Goal: Information Seeking & Learning: Learn about a topic

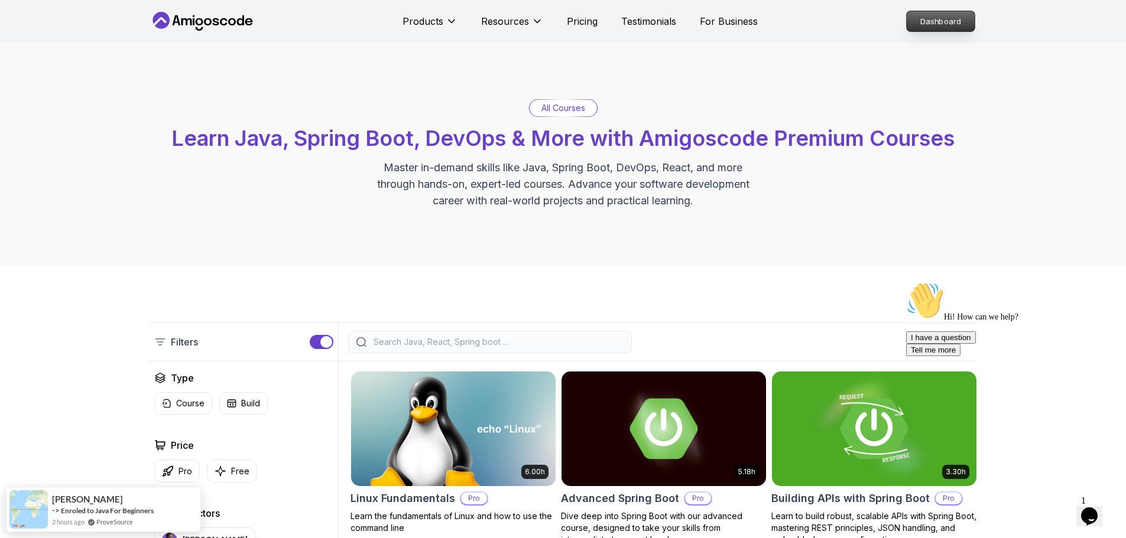
click at [935, 25] on p "Dashboard" at bounding box center [940, 21] width 68 height 20
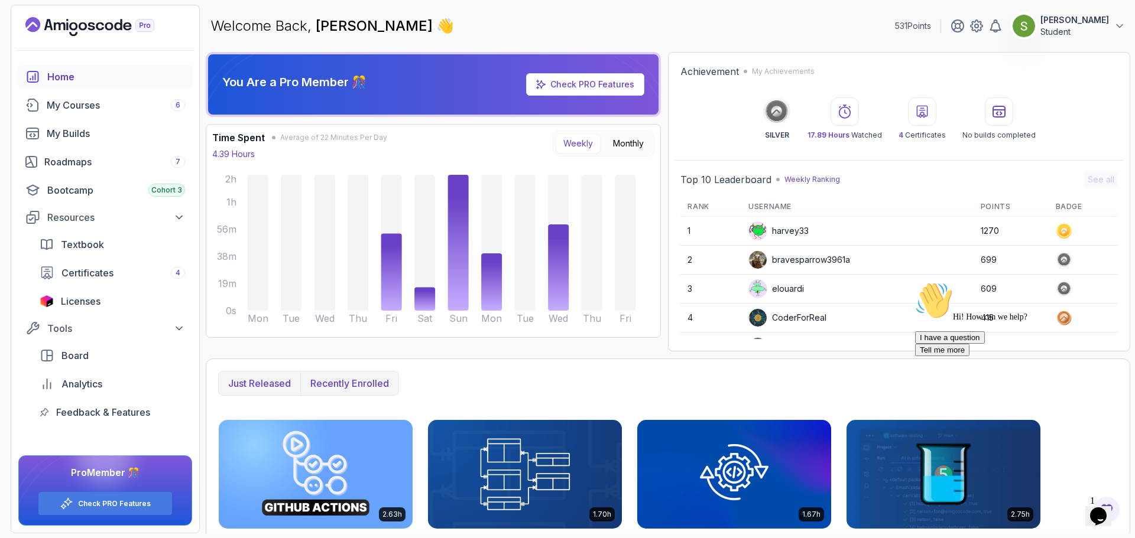
click at [339, 375] on button "Recently enrolled" at bounding box center [349, 384] width 98 height 24
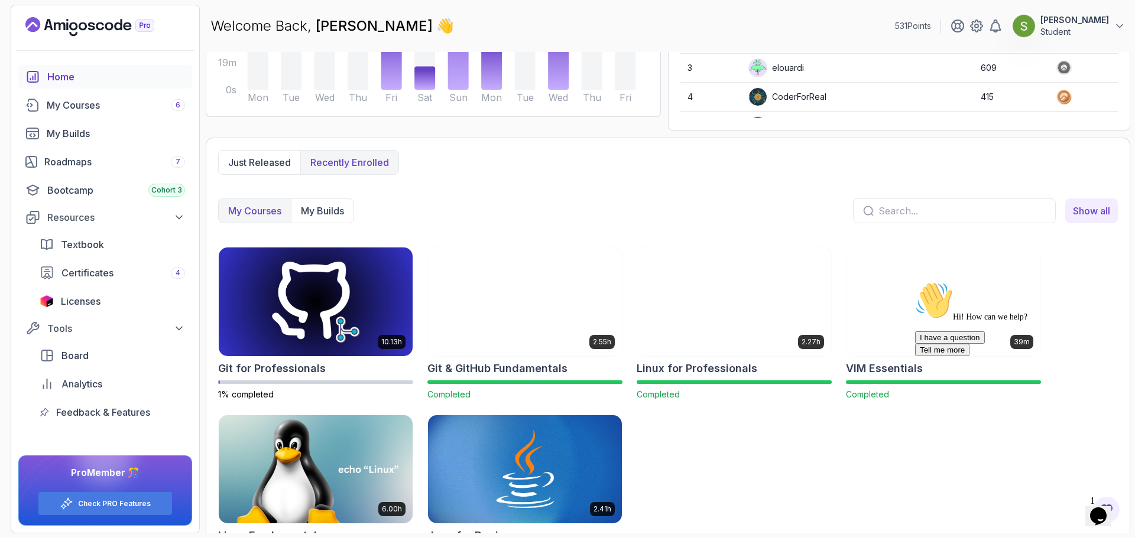
scroll to position [223, 0]
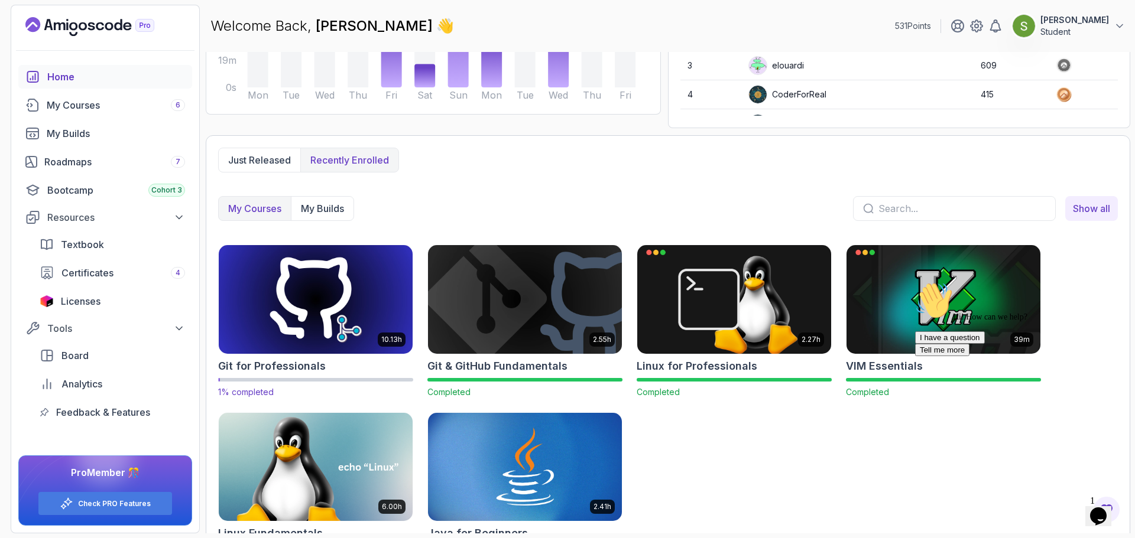
click at [331, 302] on img at bounding box center [315, 299] width 203 height 114
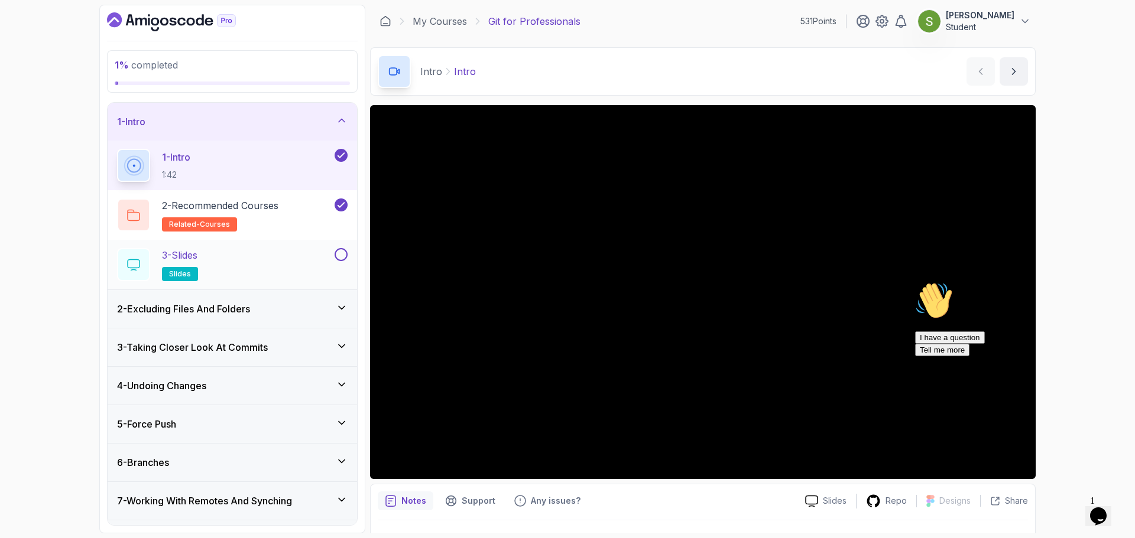
click at [339, 256] on button at bounding box center [340, 254] width 13 height 13
click at [297, 252] on div "3 - Slides slides" at bounding box center [224, 264] width 215 height 33
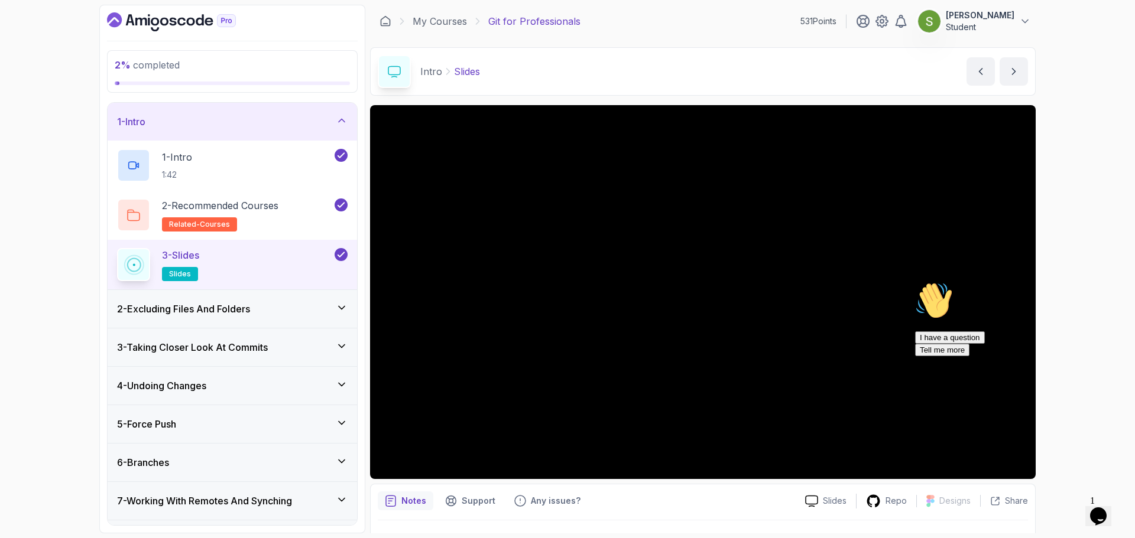
click at [915, 282] on icon "Chat attention grabber" at bounding box center [915, 282] width 0 height 0
click at [1066, 508] on icon "Close" at bounding box center [1066, 513] width 0 height 10
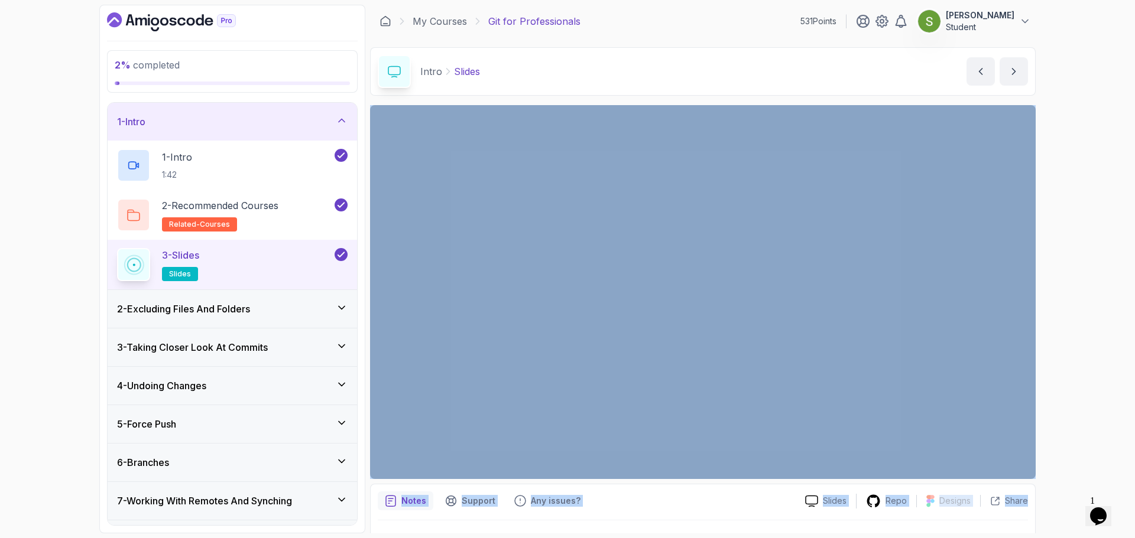
drag, startPoint x: 667, startPoint y: 516, endPoint x: 370, endPoint y: 434, distance: 307.8
click at [95, 352] on section "2 % completed 1 - Intro 1 - Intro 1:42 2 - Recommended Courses related-courses …" at bounding box center [567, 269] width 945 height 538
click at [700, 508] on div "Notes Support Any issues?" at bounding box center [587, 501] width 418 height 19
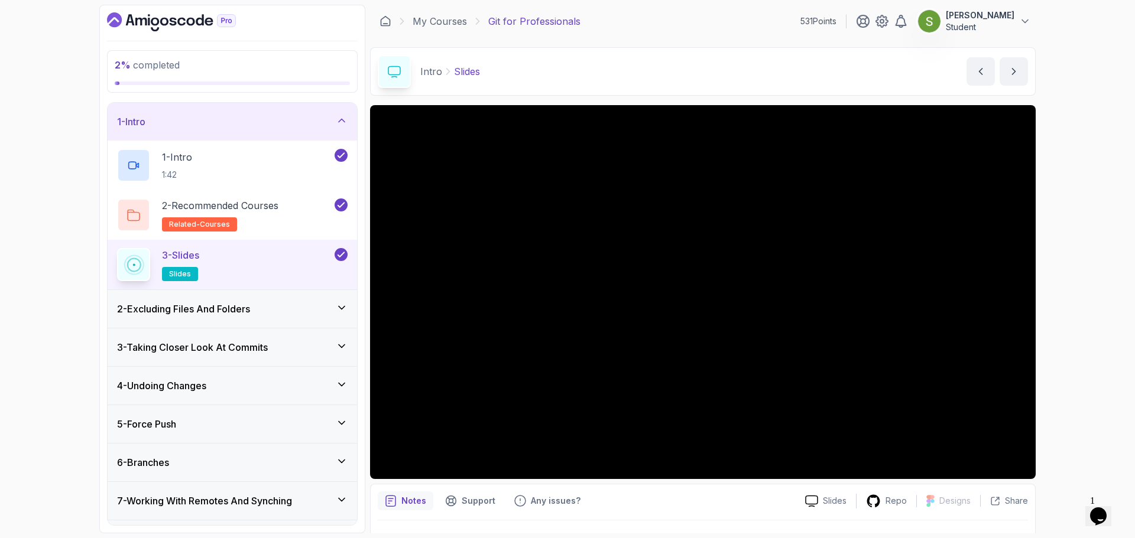
click at [700, 508] on div "Notes Support Any issues?" at bounding box center [587, 501] width 418 height 19
